Goal: Task Accomplishment & Management: Complete application form

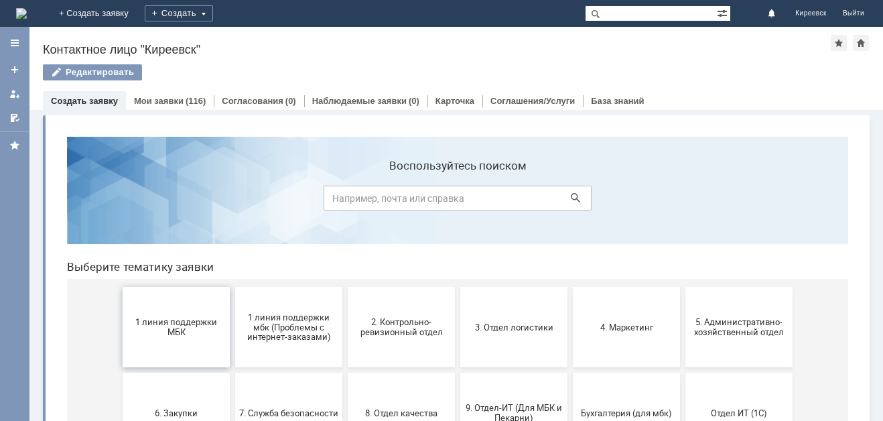
click at [183, 307] on button "1 линия поддержки МБК" at bounding box center [176, 327] width 107 height 80
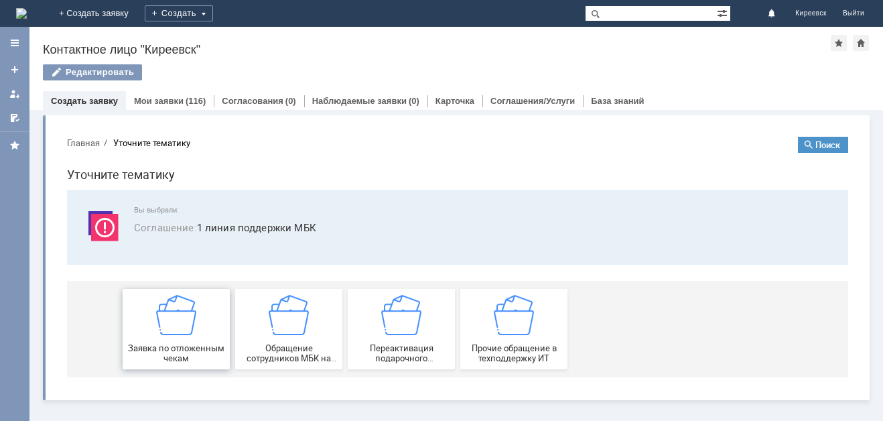
click at [190, 305] on img at bounding box center [176, 315] width 40 height 40
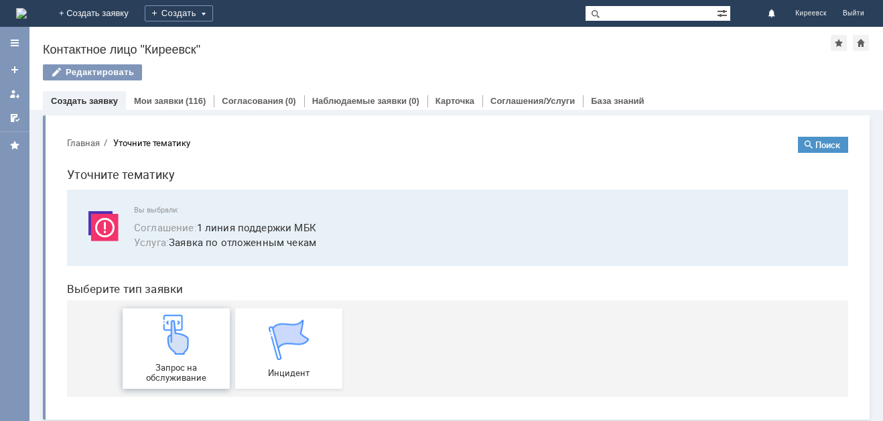
click at [165, 350] on img at bounding box center [176, 334] width 40 height 40
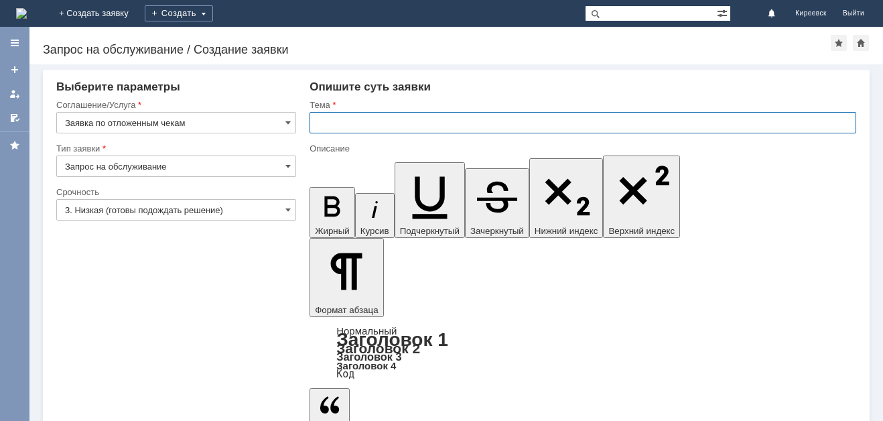
click at [369, 123] on input "text" at bounding box center [582, 122] width 547 height 21
type input "МБК Киреевск. Отложенные чеки"
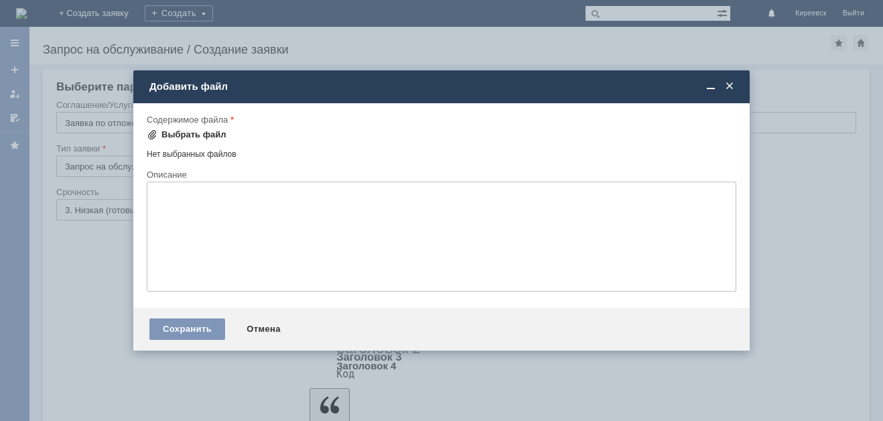
click at [177, 134] on div "Выбрать файл" at bounding box center [193, 134] width 65 height 11
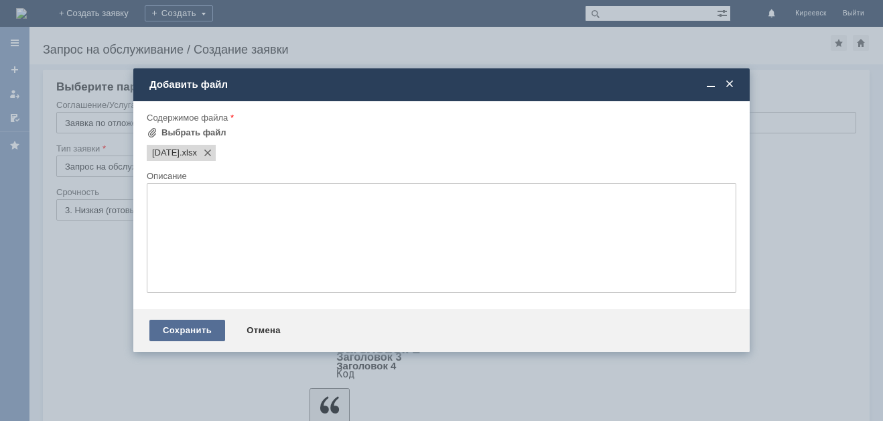
click at [174, 330] on div "Сохранить" at bounding box center [187, 329] width 76 height 21
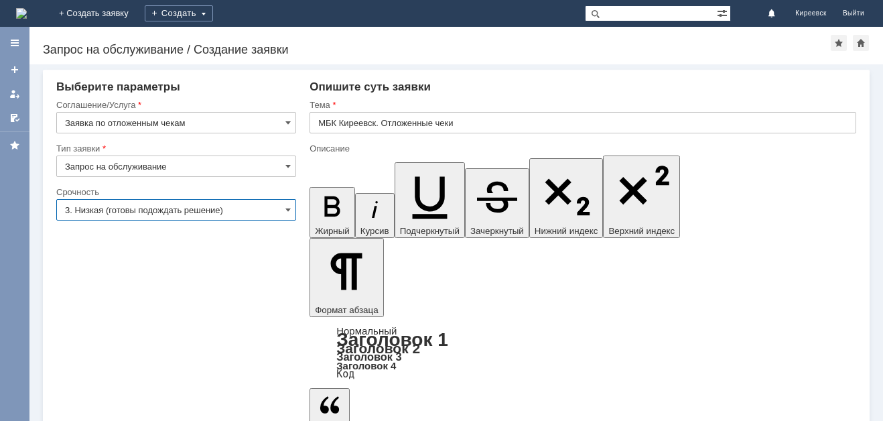
click at [95, 204] on input "3. Низкая (готовы подождать решение)" at bounding box center [176, 209] width 240 height 21
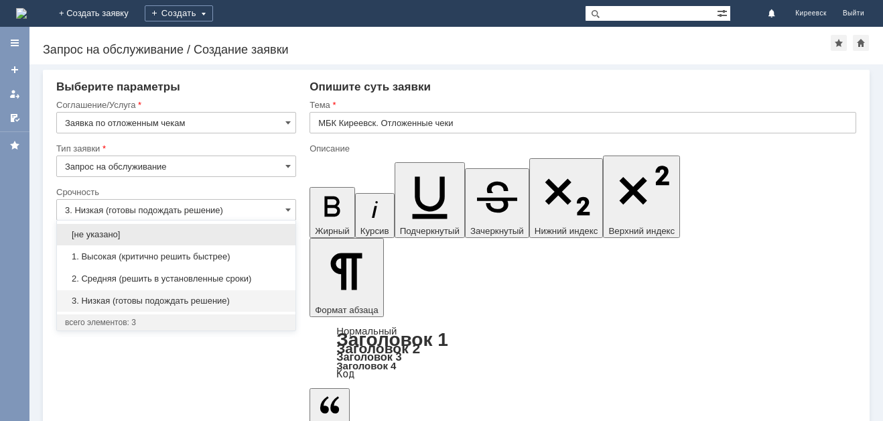
click at [91, 277] on span "2. Средняя (решить в установленные сроки)" at bounding box center [176, 278] width 222 height 11
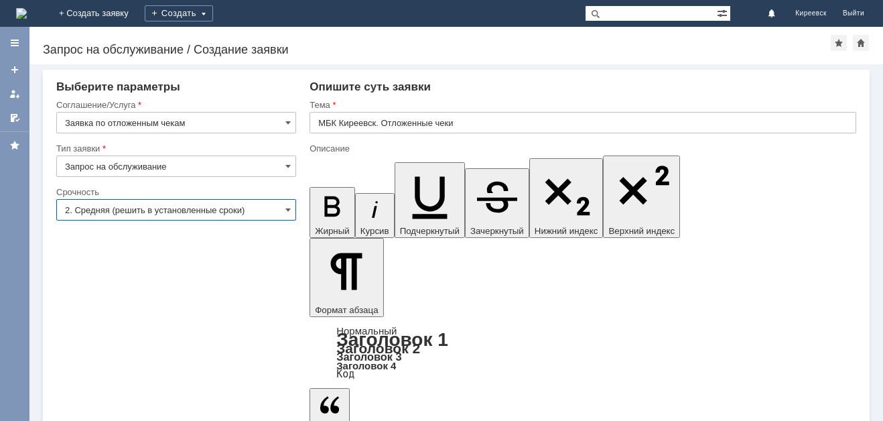
type input "2. Средняя (решить в установленные сроки)"
